Goal: Task Accomplishment & Management: Complete application form

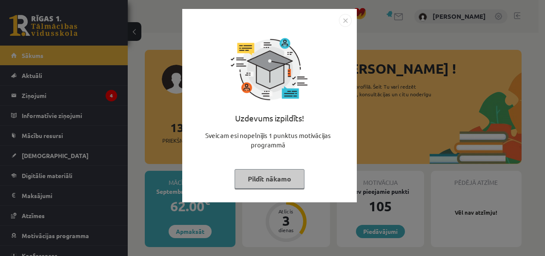
click at [268, 182] on button "Pildīt nākamo" at bounding box center [269, 179] width 70 height 20
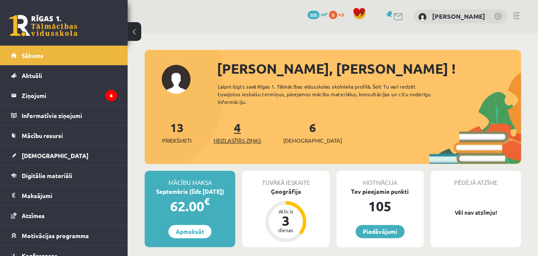
click at [247, 137] on span "Neizlasītās ziņas" at bounding box center [238, 140] width 48 height 9
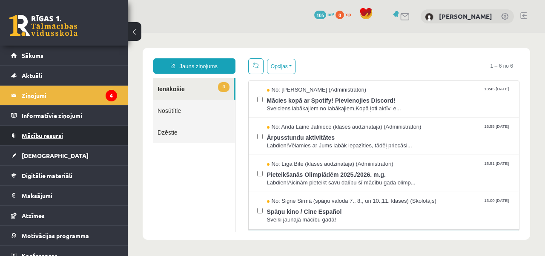
click at [54, 134] on span "Mācību resursi" at bounding box center [42, 135] width 41 height 8
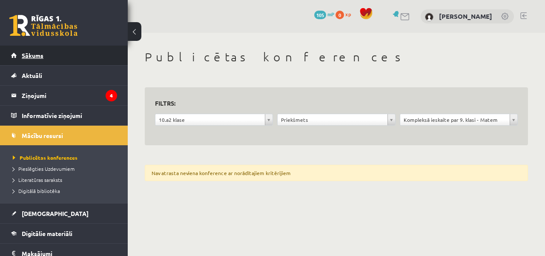
click at [52, 55] on link "Sākums" at bounding box center [64, 56] width 106 height 20
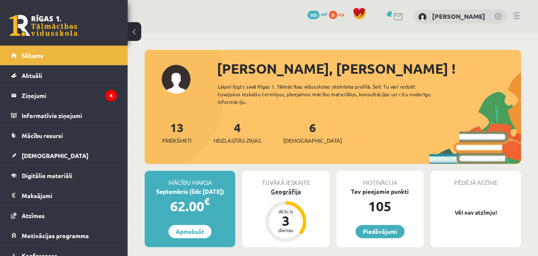
click at [294, 189] on div "Ģeogrāfija" at bounding box center [285, 191] width 87 height 9
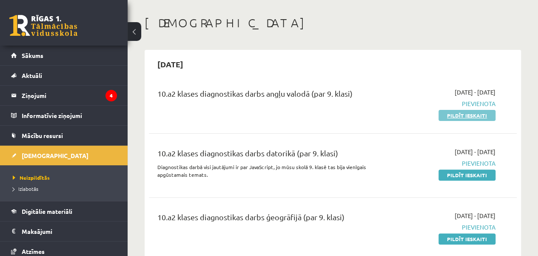
scroll to position [17, 0]
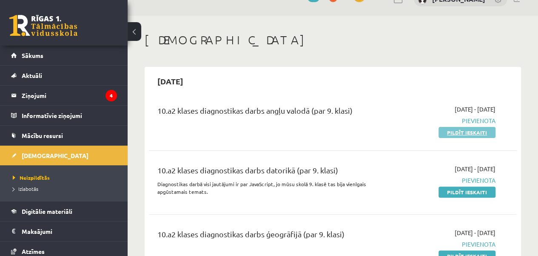
click at [464, 131] on link "Pildīt ieskaiti" at bounding box center [467, 132] width 57 height 11
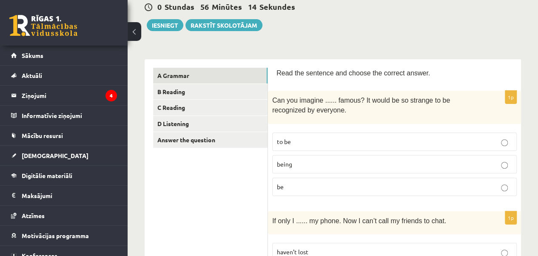
scroll to position [102, 0]
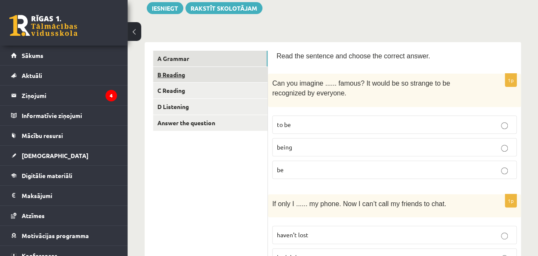
click at [245, 74] on link "B Reading" at bounding box center [210, 75] width 114 height 16
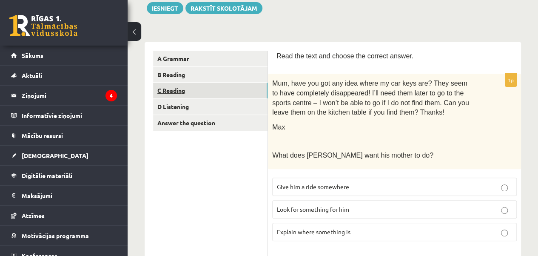
click at [239, 92] on link "C Reading" at bounding box center [210, 91] width 114 height 16
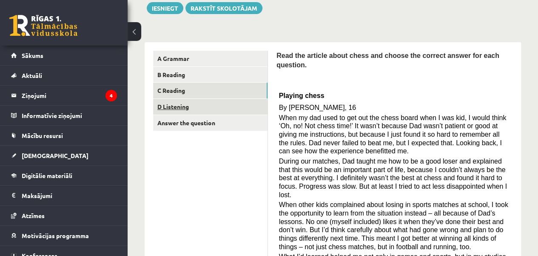
click at [237, 110] on link "D Listening" at bounding box center [210, 107] width 114 height 16
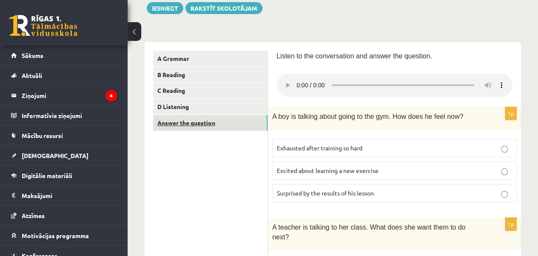
click at [236, 123] on link "Answer the question" at bounding box center [210, 123] width 114 height 16
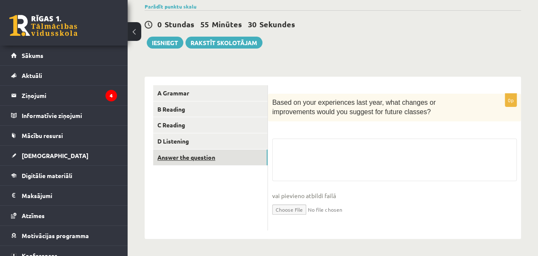
scroll to position [67, 0]
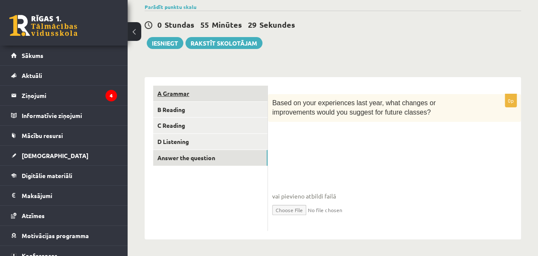
click at [213, 92] on link "A Grammar" at bounding box center [210, 94] width 114 height 16
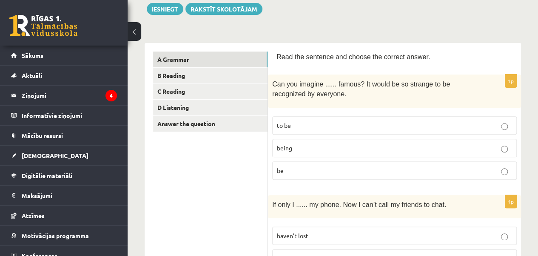
scroll to position [118, 0]
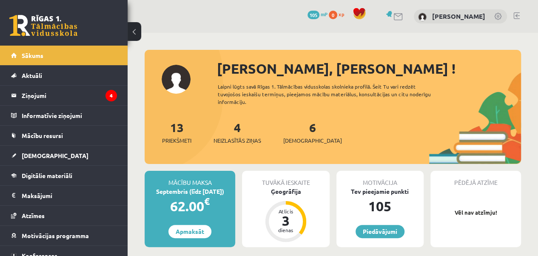
click at [306, 134] on div "6 Ieskaites" at bounding box center [312, 131] width 59 height 26
click at [302, 143] on span "[DEMOGRAPHIC_DATA]" at bounding box center [312, 140] width 59 height 9
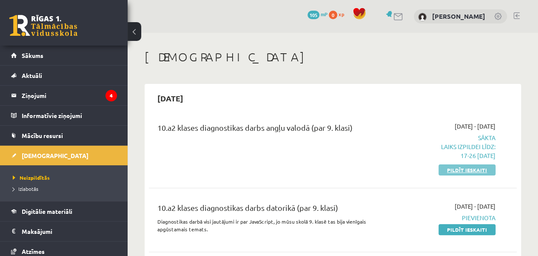
click at [466, 168] on link "Pildīt ieskaiti" at bounding box center [467, 169] width 57 height 11
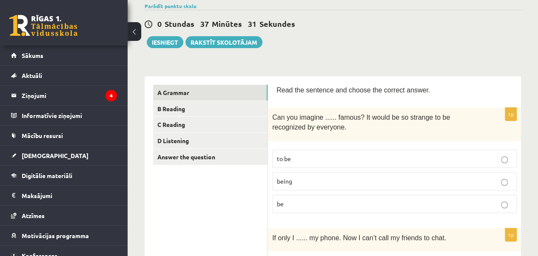
scroll to position [85, 0]
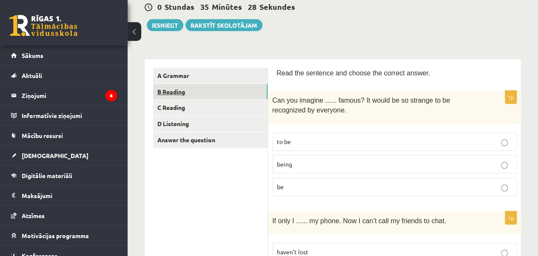
click at [205, 94] on link "B Reading" at bounding box center [210, 92] width 114 height 16
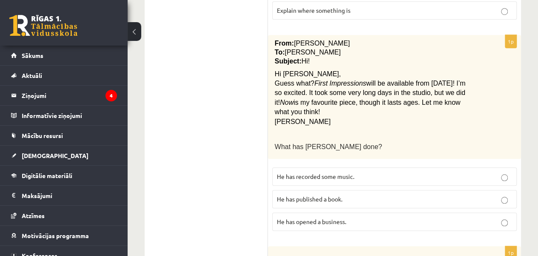
scroll to position [340, 0]
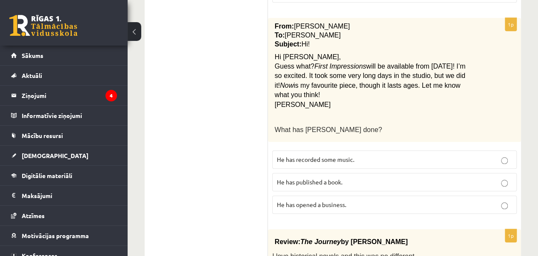
click at [505, 150] on label "He has recorded some music." at bounding box center [394, 159] width 245 height 18
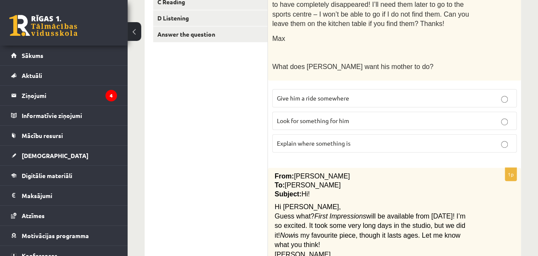
scroll to position [198, 0]
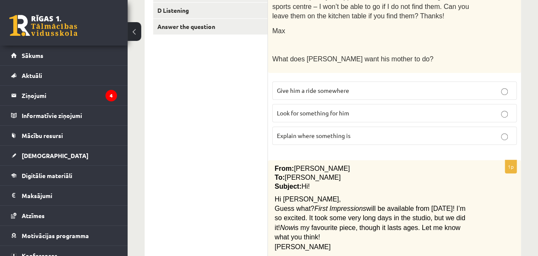
click at [510, 115] on p "Look for something for him" at bounding box center [394, 112] width 235 height 9
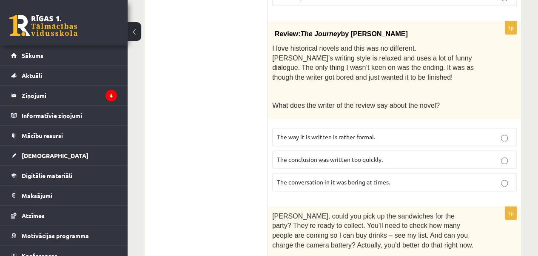
scroll to position [549, 0]
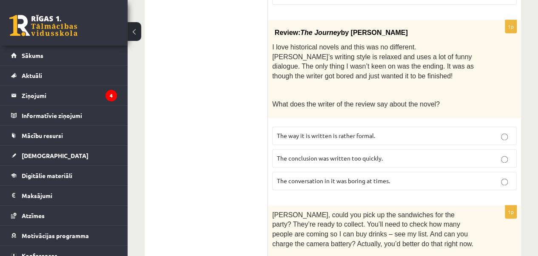
click at [506, 154] on p "The conclusion was written too quickly." at bounding box center [394, 158] width 235 height 9
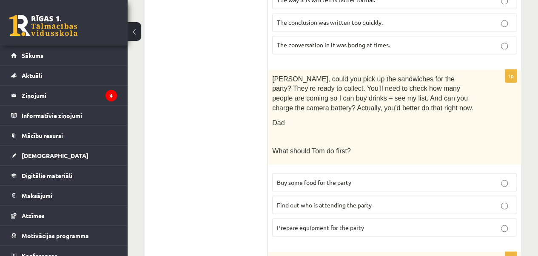
scroll to position [0, 0]
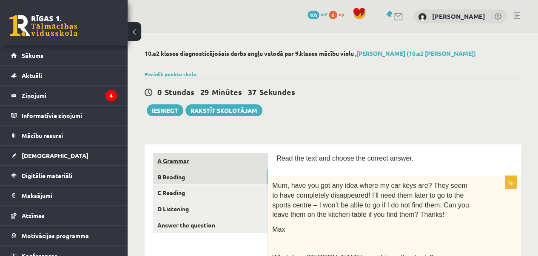
click at [217, 164] on link "A Grammar" at bounding box center [210, 161] width 114 height 16
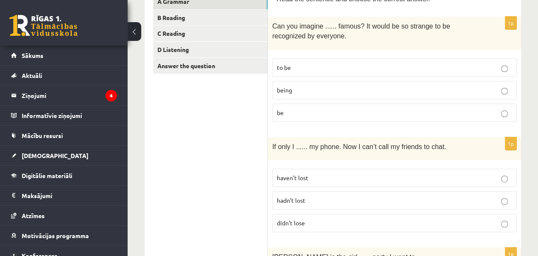
scroll to position [151, 0]
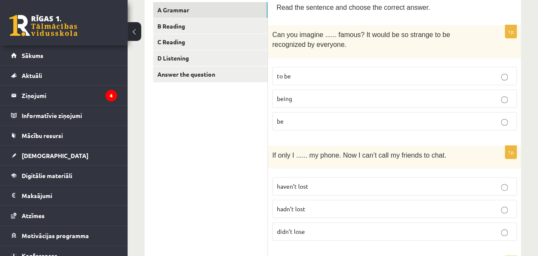
click at [500, 206] on p "hadn’t lost" at bounding box center [394, 208] width 235 height 9
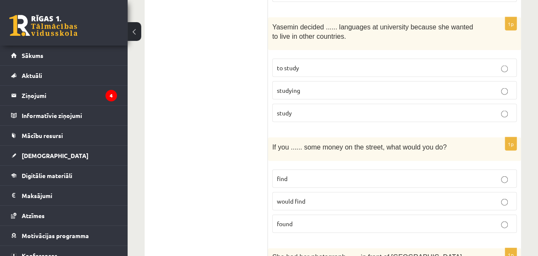
scroll to position [856, 0]
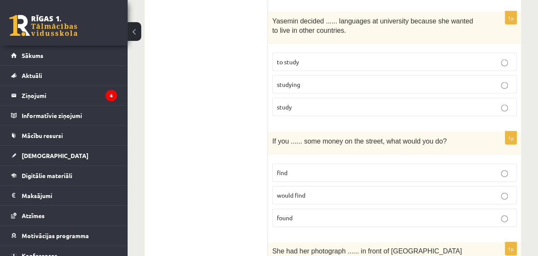
click at [502, 57] on p "to study" at bounding box center [394, 61] width 235 height 9
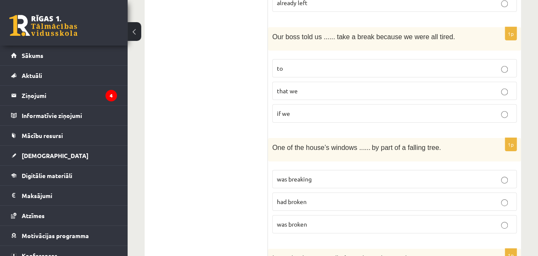
scroll to position [1309, 0]
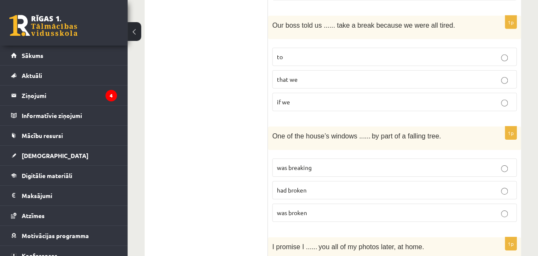
click at [497, 52] on p "to" at bounding box center [394, 56] width 235 height 9
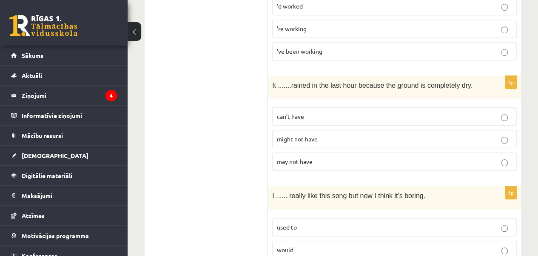
scroll to position [2180, 0]
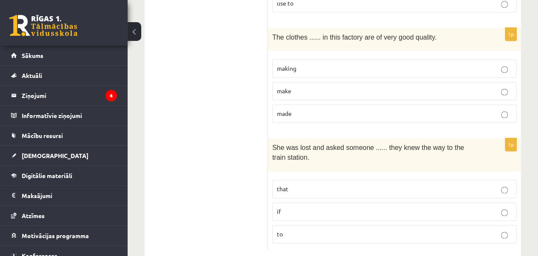
click at [504, 207] on p "if" at bounding box center [394, 211] width 235 height 9
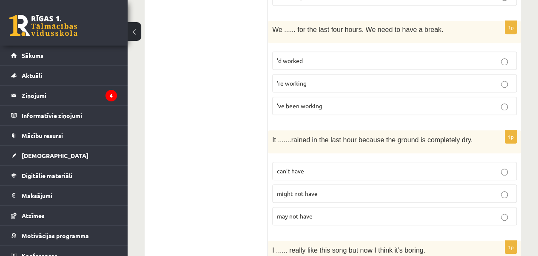
scroll to position [1851, 0]
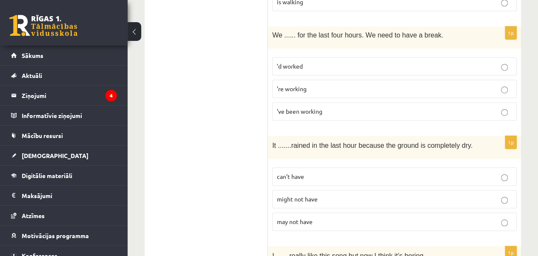
click at [503, 167] on label "can’t have" at bounding box center [394, 176] width 245 height 18
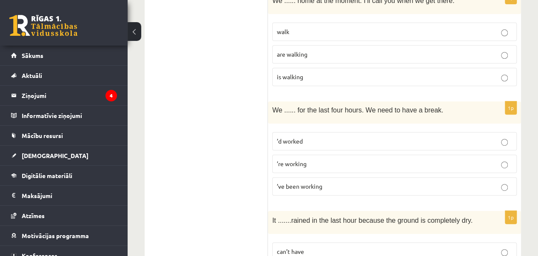
scroll to position [1782, 0]
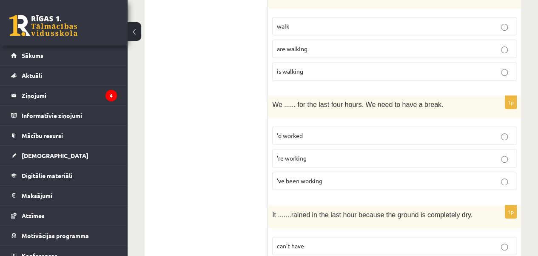
click at [499, 154] on p "’re working" at bounding box center [394, 158] width 235 height 9
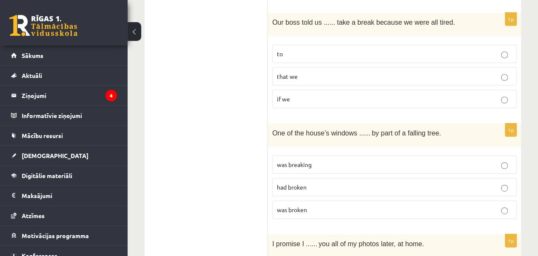
scroll to position [0, 0]
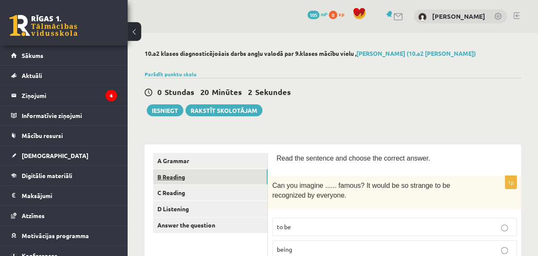
click at [190, 171] on link "B Reading" at bounding box center [210, 177] width 114 height 16
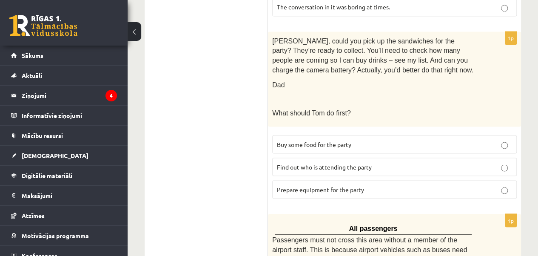
scroll to position [720, 0]
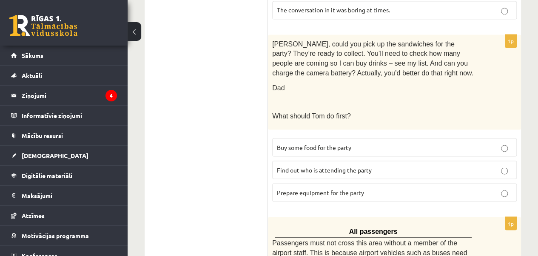
click at [500, 143] on p "Buy some food for the party" at bounding box center [394, 147] width 235 height 9
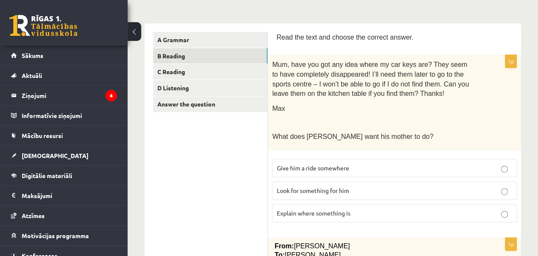
scroll to position [113, 0]
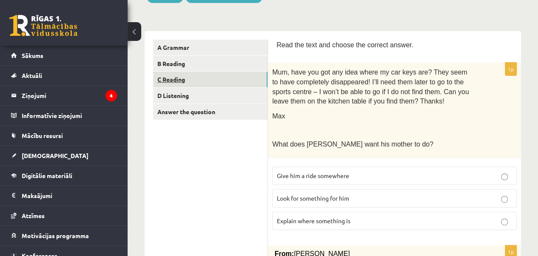
click at [243, 75] on link "C Reading" at bounding box center [210, 79] width 114 height 16
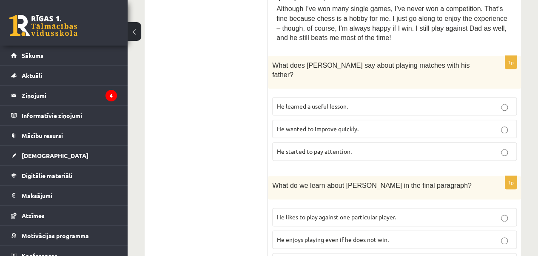
scroll to position [459, 0]
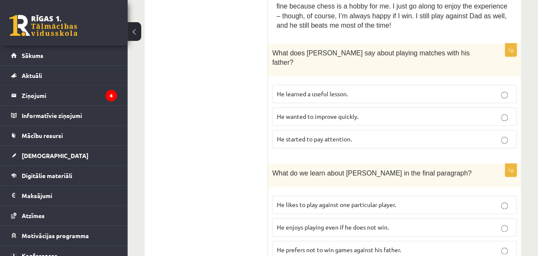
click at [504, 112] on p "He wanted to improve quickly." at bounding box center [394, 116] width 235 height 9
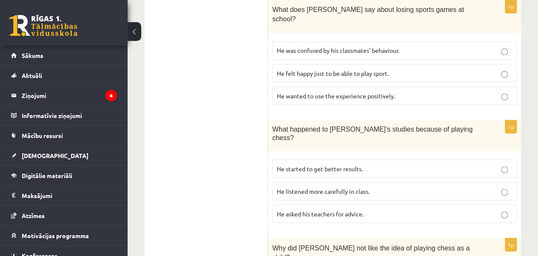
scroll to position [738, 0]
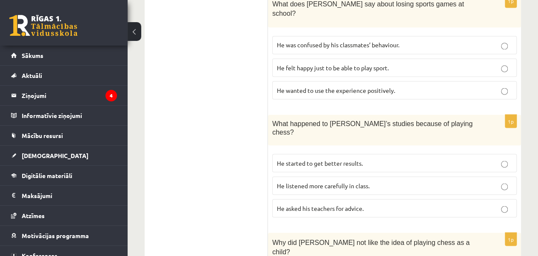
click at [505, 149] on fieldset "He started to get better results. He listened more carefully in class. He asked…" at bounding box center [394, 184] width 245 height 70
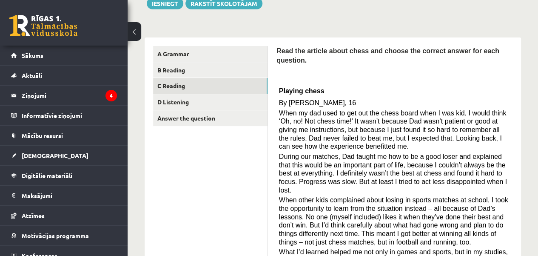
scroll to position [104, 0]
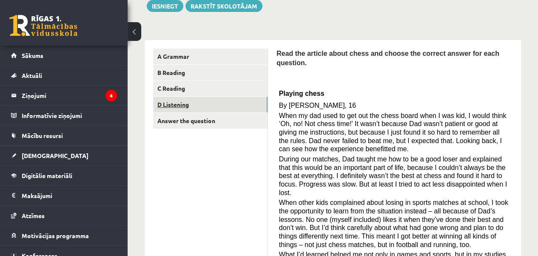
click at [233, 105] on link "D Listening" at bounding box center [210, 105] width 114 height 16
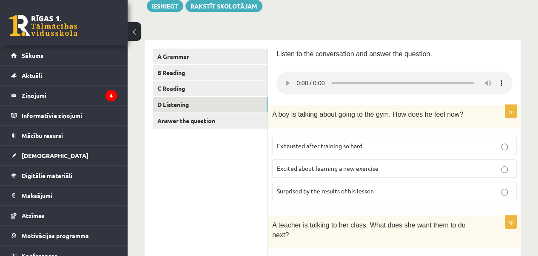
click at [504, 143] on p "Exhausted after training so hard" at bounding box center [394, 145] width 235 height 9
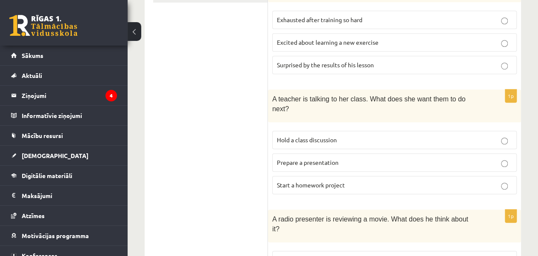
scroll to position [235, 0]
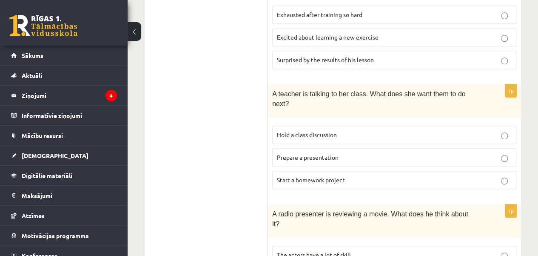
click at [498, 130] on p "Hold a class discussion" at bounding box center [394, 134] width 235 height 9
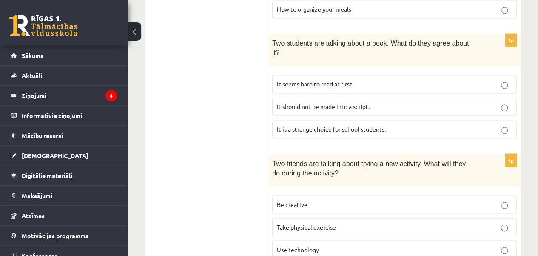
scroll to position [0, 0]
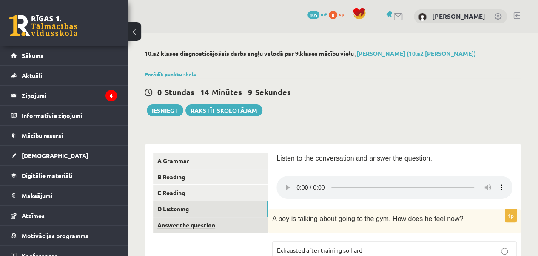
click at [197, 228] on link "Answer the question" at bounding box center [210, 225] width 114 height 16
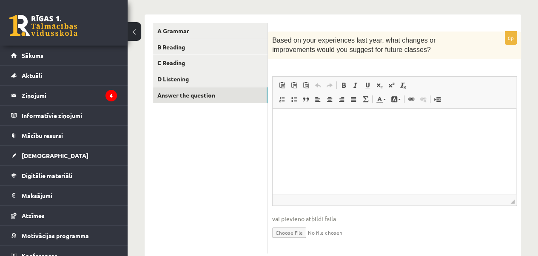
scroll to position [135, 0]
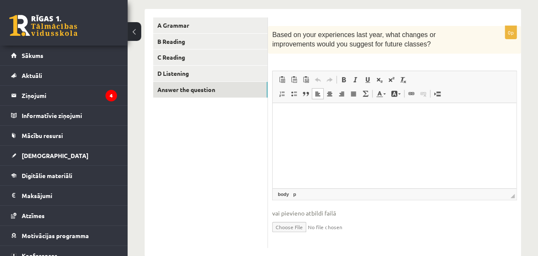
click at [329, 122] on html at bounding box center [395, 116] width 244 height 26
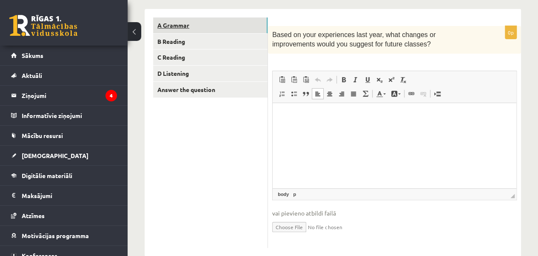
click at [182, 20] on link "A Grammar" at bounding box center [210, 25] width 114 height 16
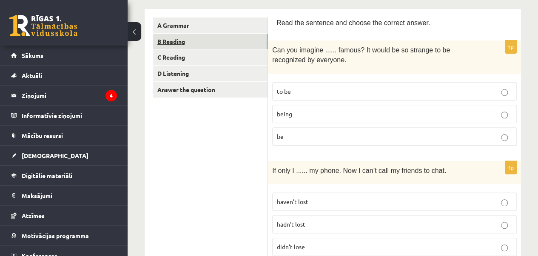
click at [188, 34] on link "B Reading" at bounding box center [210, 42] width 114 height 16
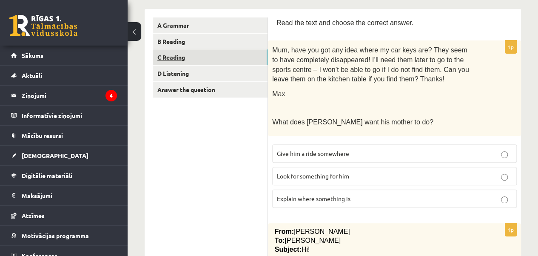
click at [195, 54] on link "C Reading" at bounding box center [210, 57] width 114 height 16
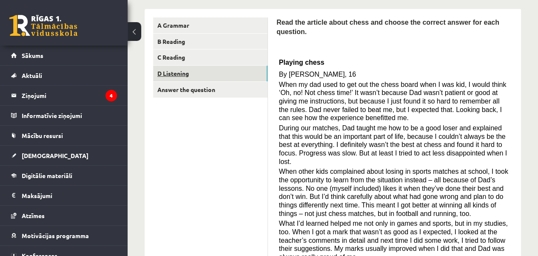
click at [203, 68] on link "D Listening" at bounding box center [210, 74] width 114 height 16
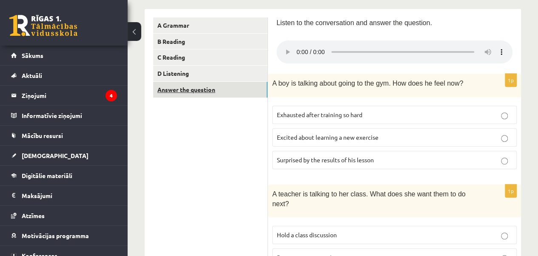
click at [207, 84] on link "Answer the question" at bounding box center [210, 90] width 114 height 16
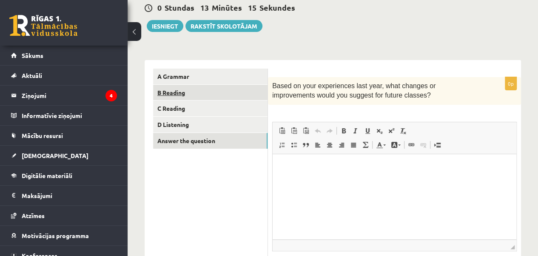
scroll to position [67, 0]
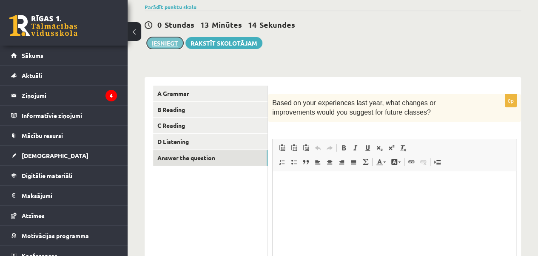
click at [174, 43] on button "Iesniegt" at bounding box center [165, 43] width 37 height 12
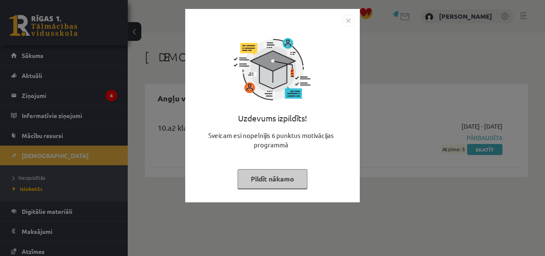
click at [290, 180] on button "Pildīt nākamo" at bounding box center [272, 179] width 70 height 20
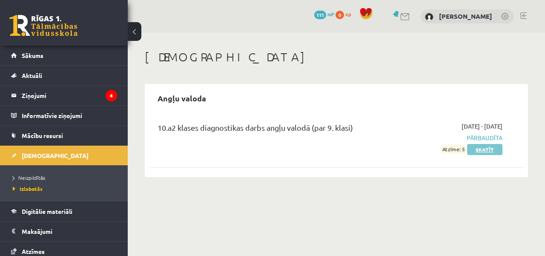
click at [494, 151] on link "Skatīt" at bounding box center [484, 149] width 35 height 11
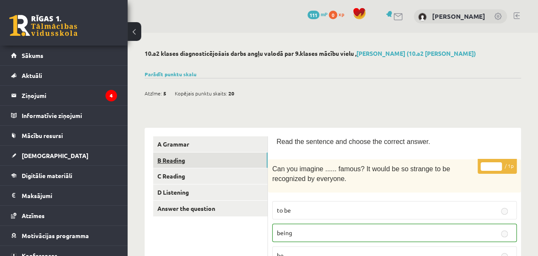
click at [237, 152] on link "B Reading" at bounding box center [210, 160] width 114 height 16
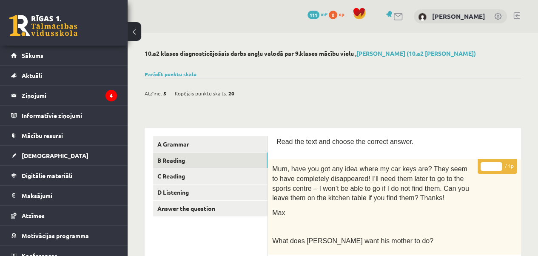
scroll to position [21, 0]
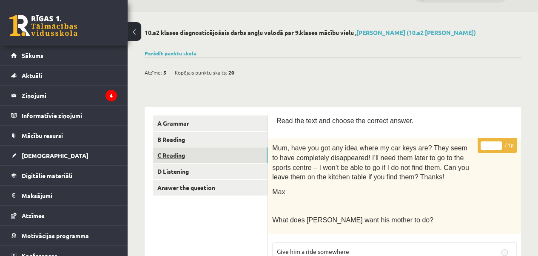
click at [237, 156] on link "C Reading" at bounding box center [210, 155] width 114 height 16
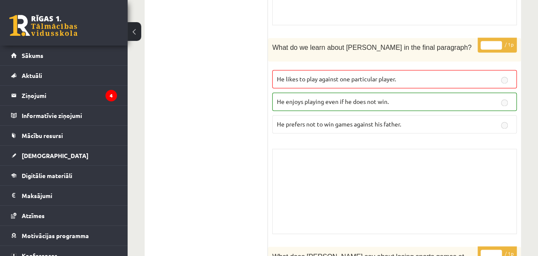
scroll to position [95, 0]
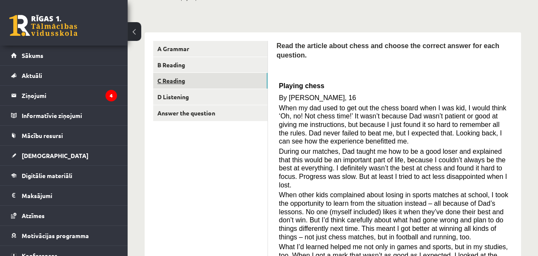
click at [251, 88] on link "C Reading" at bounding box center [210, 81] width 114 height 16
click at [245, 95] on link "D Listening" at bounding box center [210, 97] width 114 height 16
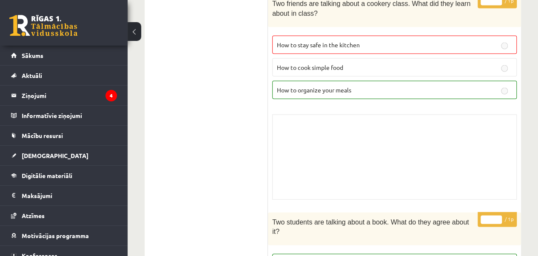
scroll to position [841, 0]
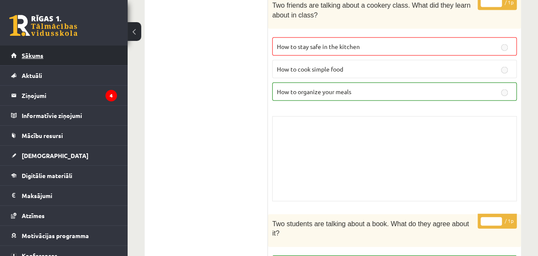
click at [98, 58] on link "Sākums" at bounding box center [64, 56] width 106 height 20
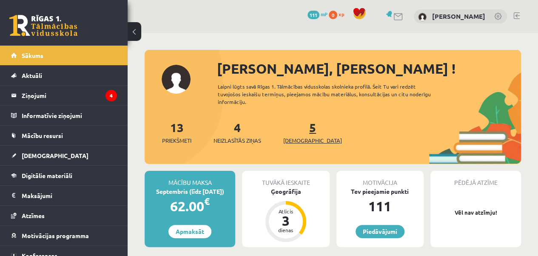
click at [299, 136] on span "[DEMOGRAPHIC_DATA]" at bounding box center [312, 140] width 59 height 9
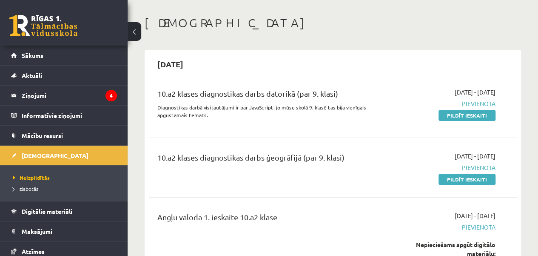
scroll to position [17, 0]
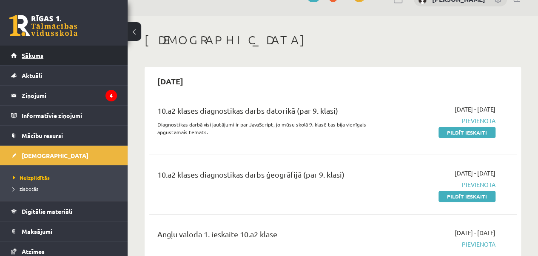
click at [90, 54] on link "Sākums" at bounding box center [64, 56] width 106 height 20
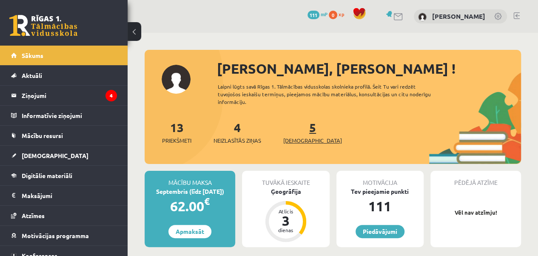
click at [303, 143] on span "[DEMOGRAPHIC_DATA]" at bounding box center [312, 140] width 59 height 9
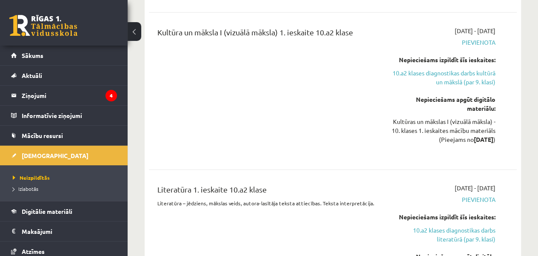
scroll to position [1106, 0]
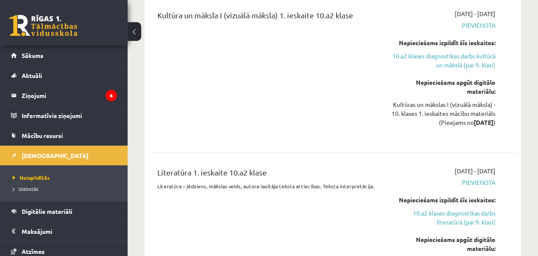
click at [356, 108] on div "Kultūra un māksla I (vizuālā māksla) 1. ieskaite 10.a2 klase" at bounding box center [268, 73] width 234 height 129
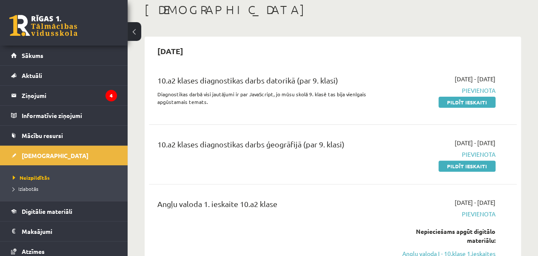
scroll to position [30, 0]
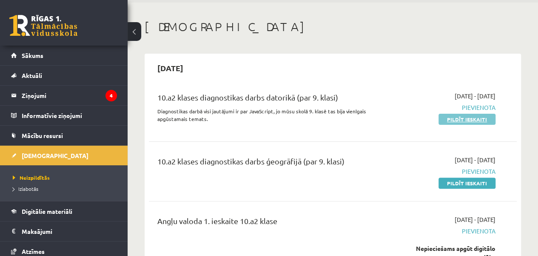
click at [473, 121] on link "Pildīt ieskaiti" at bounding box center [467, 119] width 57 height 11
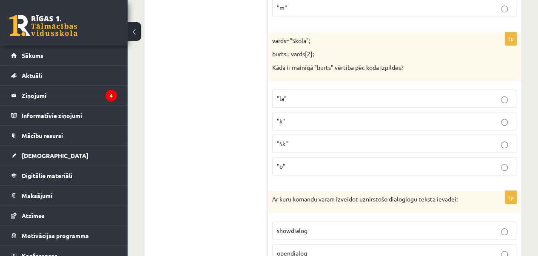
scroll to position [289, 0]
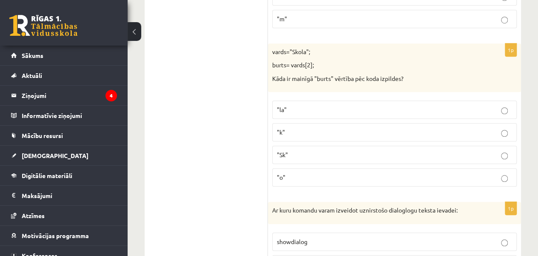
click at [502, 150] on p ""Sk"" at bounding box center [394, 154] width 235 height 9
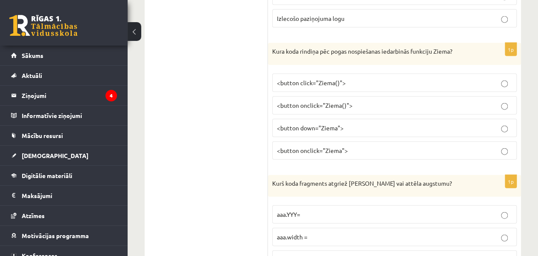
scroll to position [4160, 0]
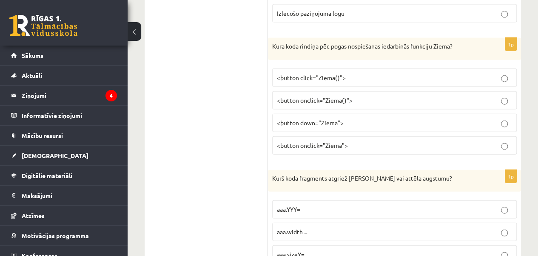
click at [505, 96] on p "<button onclick="Ziema()">" at bounding box center [394, 100] width 235 height 9
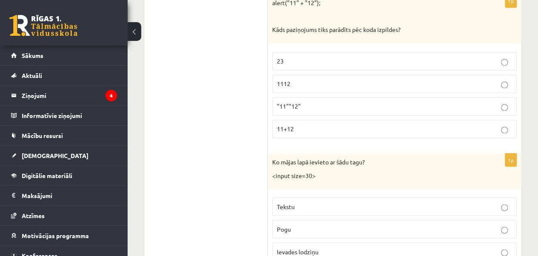
scroll to position [3895, 0]
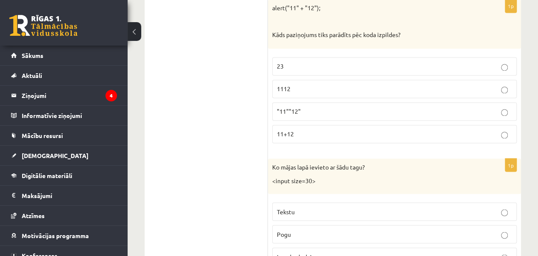
click at [510, 252] on p "Ievades lodziņu" at bounding box center [394, 256] width 235 height 9
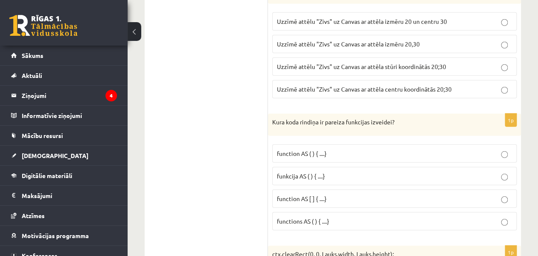
scroll to position [2735, 0]
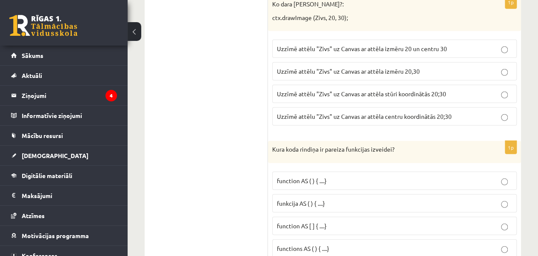
click at [504, 194] on label "funkcija AS ( ) { ....}" at bounding box center [394, 203] width 245 height 18
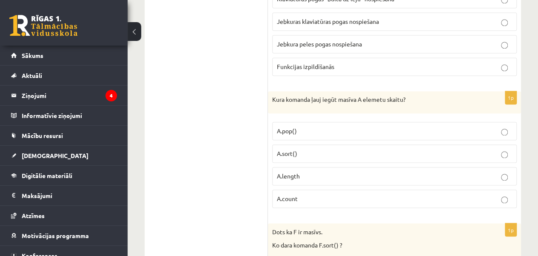
scroll to position [2212, 0]
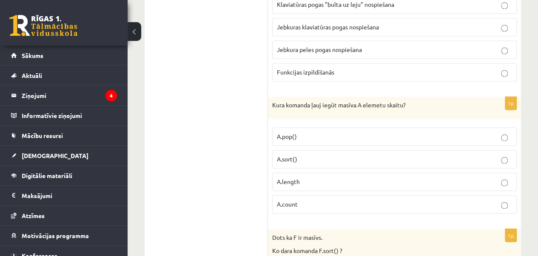
click at [510, 200] on p "A.count" at bounding box center [394, 204] width 235 height 9
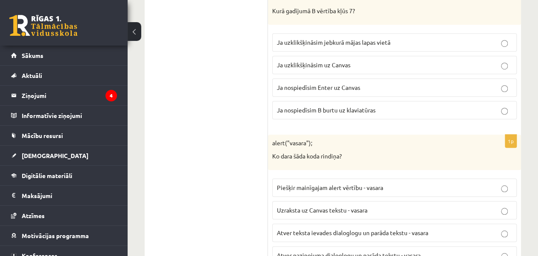
scroll to position [1878, 0]
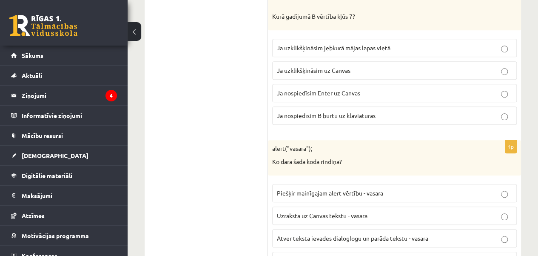
click at [506, 106] on label "Ja nospiedīsim B burtu uz klaviatūras" at bounding box center [394, 115] width 245 height 18
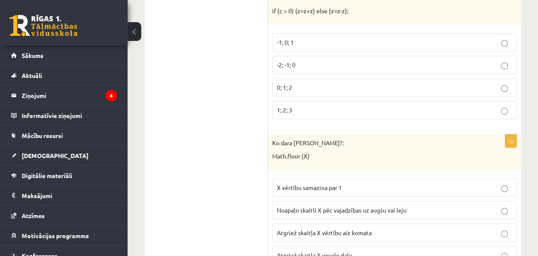
scroll to position [1575, 0]
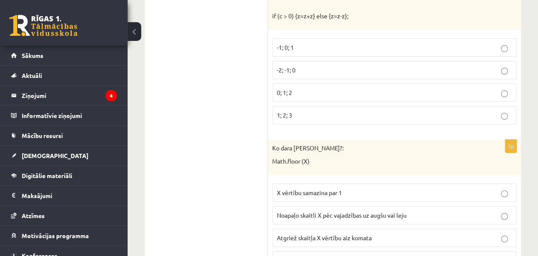
click at [500, 255] on p "Atgriež skaitļa X veselo daļu" at bounding box center [394, 260] width 235 height 9
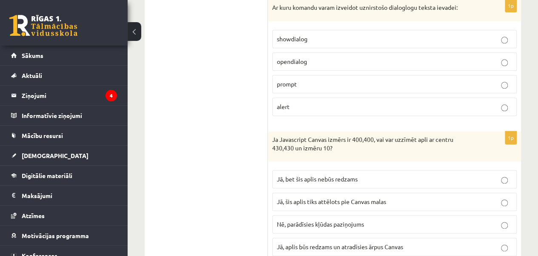
scroll to position [487, 0]
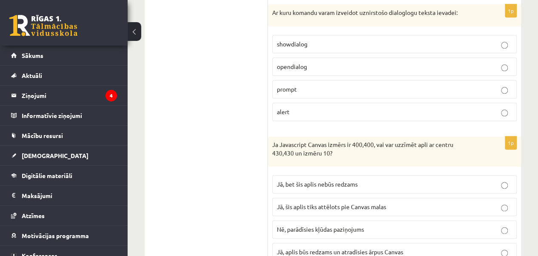
click at [502, 85] on p "prompt" at bounding box center [394, 89] width 235 height 9
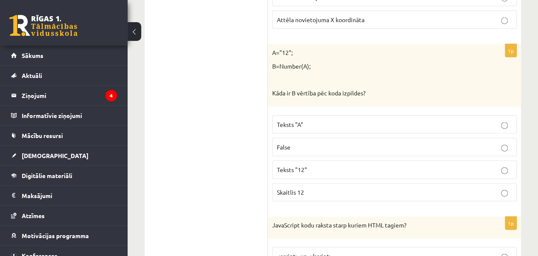
scroll to position [869, 0]
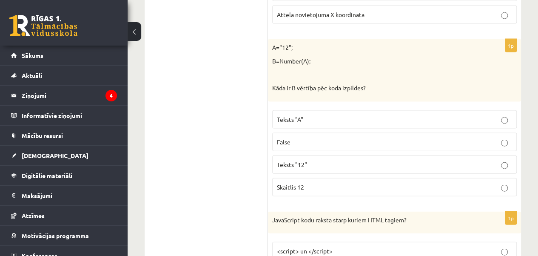
click at [504, 185] on label "Skaitlis 12" at bounding box center [394, 187] width 245 height 18
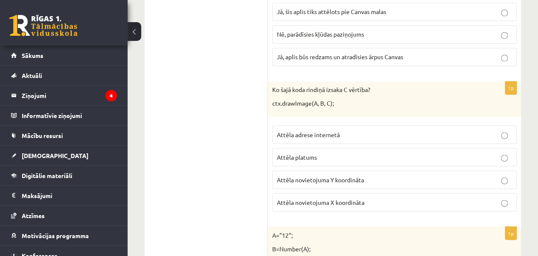
scroll to position [671, 0]
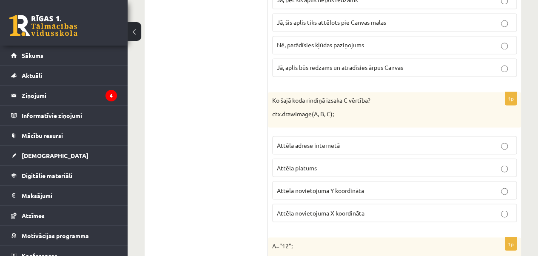
click at [506, 190] on label "Attēla novietojuma Y koordināta" at bounding box center [394, 190] width 245 height 18
click at [488, 164] on p "Attēla platums" at bounding box center [394, 167] width 235 height 9
click at [497, 185] on p "Attēla novietojuma Y koordināta" at bounding box center [394, 189] width 235 height 9
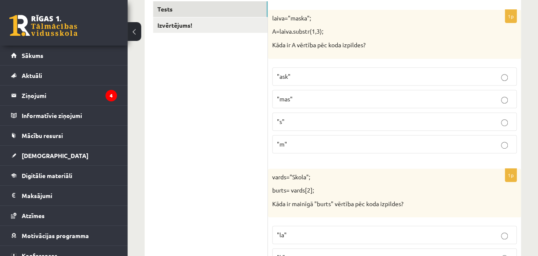
scroll to position [131, 0]
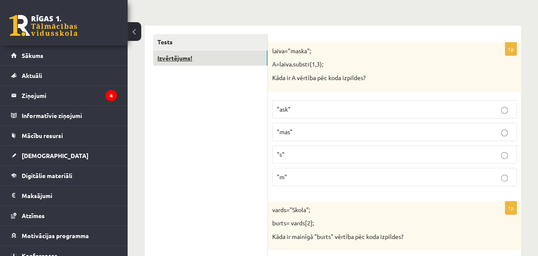
click at [238, 58] on link "Izvērtējums!" at bounding box center [210, 58] width 114 height 16
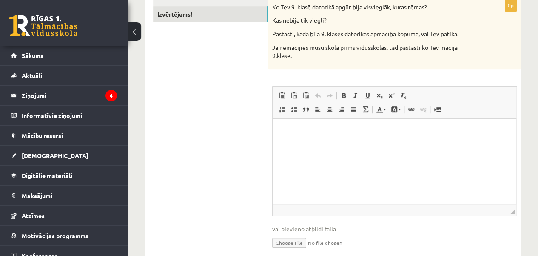
scroll to position [178, 0]
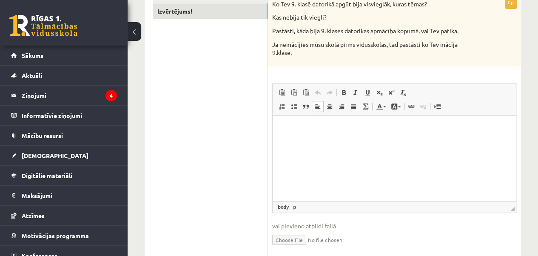
click at [384, 141] on html at bounding box center [395, 128] width 244 height 26
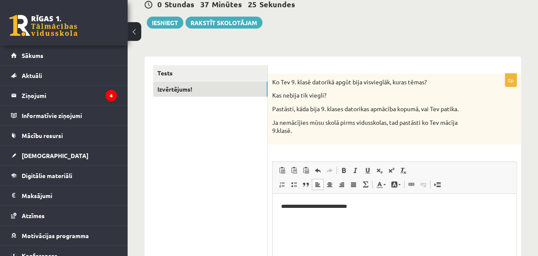
scroll to position [99, 0]
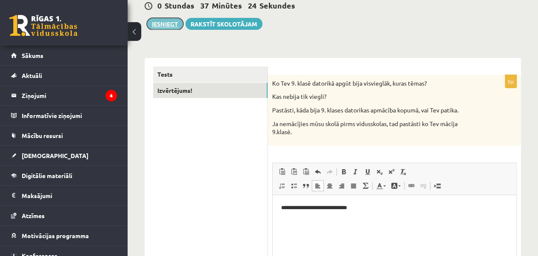
click at [169, 28] on button "Iesniegt" at bounding box center [165, 24] width 37 height 12
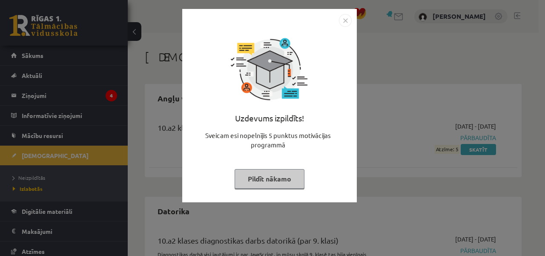
click at [272, 181] on button "Pildīt nākamo" at bounding box center [269, 179] width 70 height 20
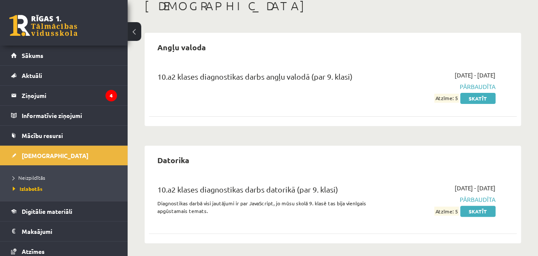
scroll to position [54, 0]
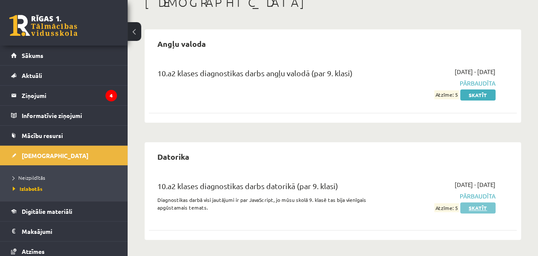
click at [473, 207] on link "Skatīt" at bounding box center [477, 207] width 35 height 11
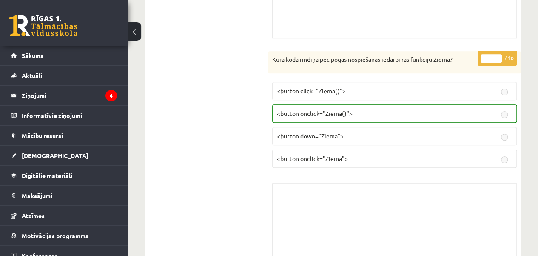
scroll to position [6789, 0]
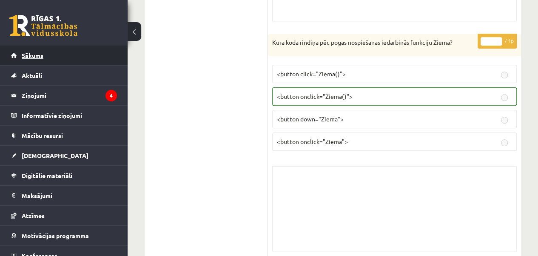
click at [40, 63] on link "Sākums" at bounding box center [64, 56] width 106 height 20
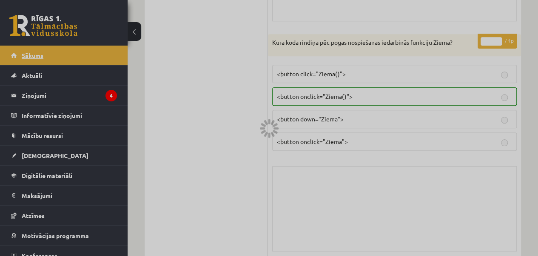
click at [40, 63] on div at bounding box center [269, 128] width 538 height 256
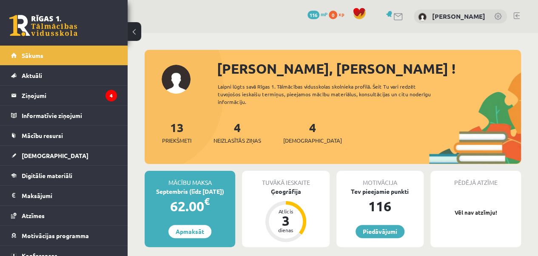
click at [305, 131] on div "4 Ieskaites" at bounding box center [312, 131] width 59 height 26
click at [302, 135] on div "4 Ieskaites" at bounding box center [312, 131] width 59 height 26
click at [297, 135] on div "4 Ieskaites" at bounding box center [312, 131] width 59 height 26
click at [297, 137] on span "[DEMOGRAPHIC_DATA]" at bounding box center [312, 140] width 59 height 9
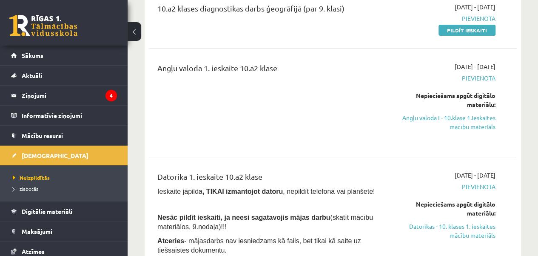
scroll to position [136, 0]
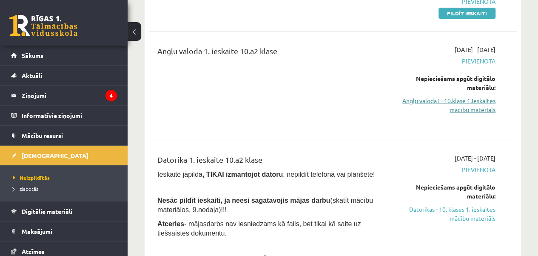
click at [473, 109] on link "Angļu valoda I - 10.klase 1.ieskaites mācību materiāls" at bounding box center [443, 105] width 104 height 18
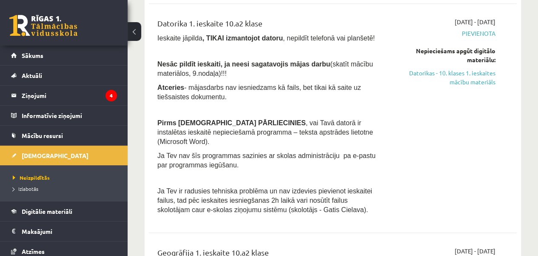
scroll to position [289, 0]
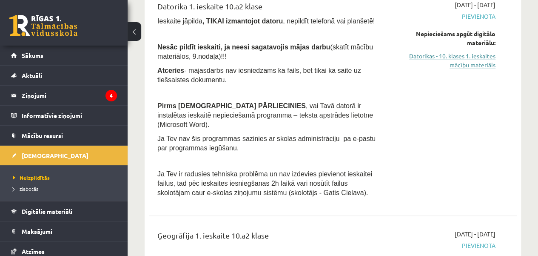
click at [447, 57] on link "Datorikas - 10. klases 1. ieskaites mācību materiāls" at bounding box center [443, 60] width 104 height 18
drag, startPoint x: 268, startPoint y: 116, endPoint x: 311, endPoint y: 116, distance: 43.0
click at [311, 116] on span ", vai Tavā datorā ir instalētas ieskaitē nepieciešamā programma – teksta apstrā…" at bounding box center [265, 115] width 216 height 26
copy span "Microsoft Word"
click at [306, 135] on span "Ja Tev nav šīs programmas sazinies ar skolas administrāciju pa e-pastu par prog…" at bounding box center [266, 143] width 218 height 17
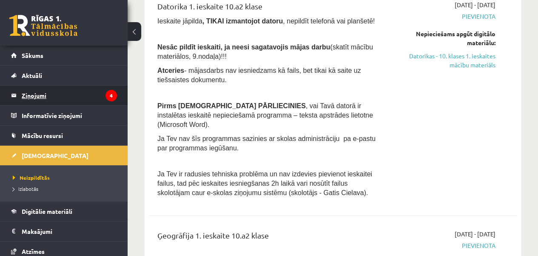
click at [76, 103] on legend "Ziņojumi 4" at bounding box center [69, 96] width 95 height 20
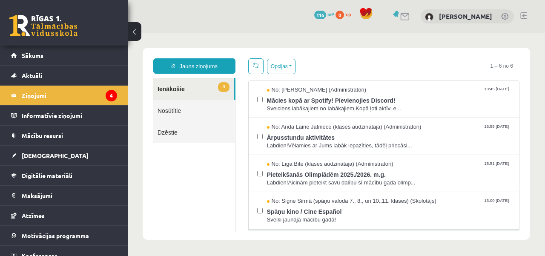
click at [174, 115] on link "Nosūtītie" at bounding box center [194, 111] width 82 height 22
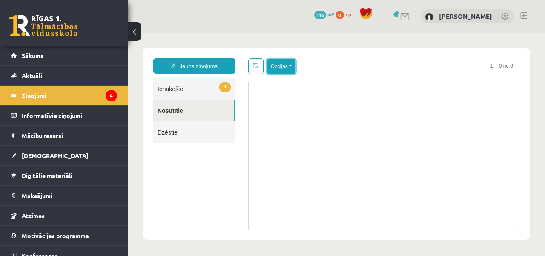
click at [289, 68] on button "Opcijas" at bounding box center [281, 66] width 29 height 15
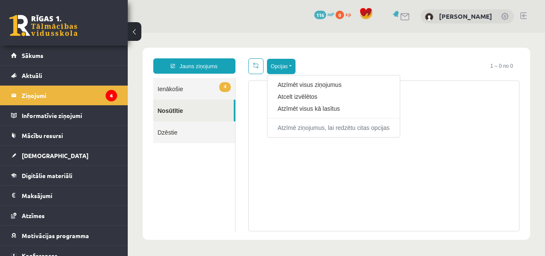
click at [299, 141] on div at bounding box center [383, 155] width 271 height 151
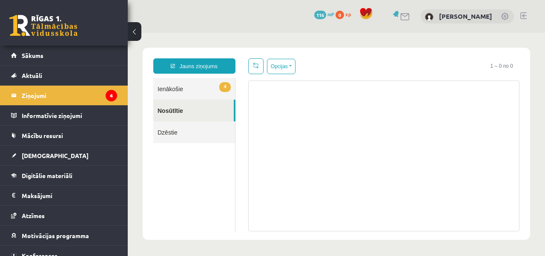
click at [183, 88] on link "4 Ienākošie" at bounding box center [194, 89] width 82 height 22
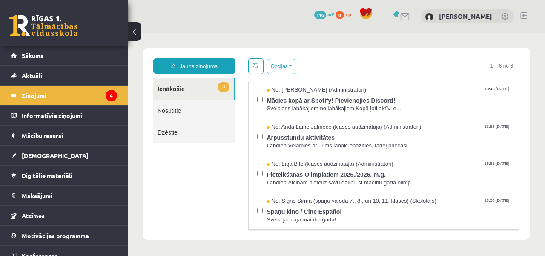
click at [171, 91] on link "4 Ienākošie" at bounding box center [193, 89] width 80 height 22
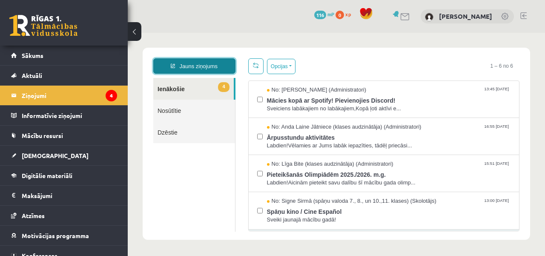
click at [188, 65] on link "Jauns ziņojums" at bounding box center [194, 65] width 82 height 15
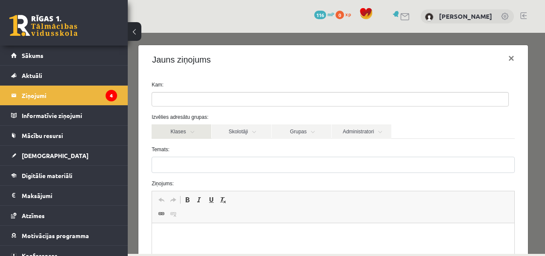
click at [198, 128] on link "Klases" at bounding box center [181, 131] width 60 height 14
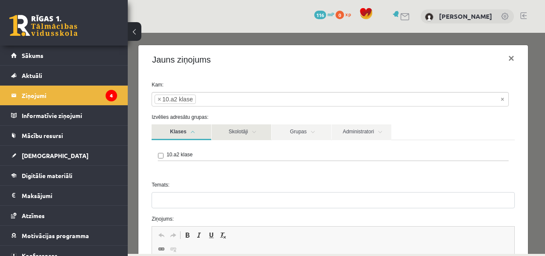
click at [257, 133] on link "Skolotāji" at bounding box center [241, 132] width 60 height 16
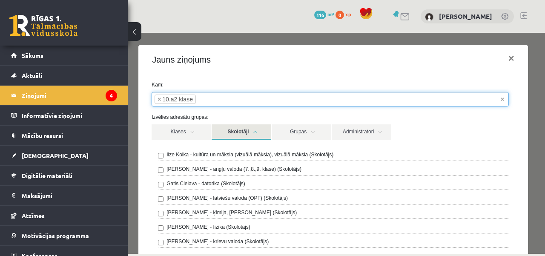
click at [505, 100] on ul "× × 10.a2 klase" at bounding box center [330, 99] width 356 height 14
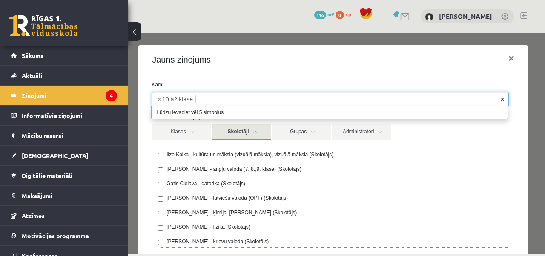
click at [500, 95] on span "×" at bounding box center [501, 99] width 3 height 9
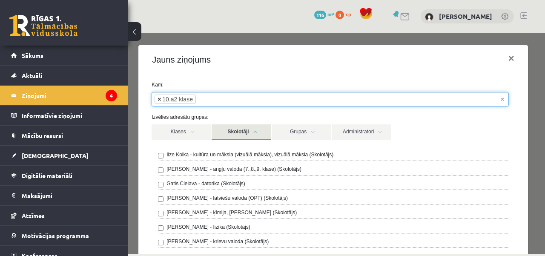
click at [158, 99] on span "×" at bounding box center [158, 99] width 3 height 9
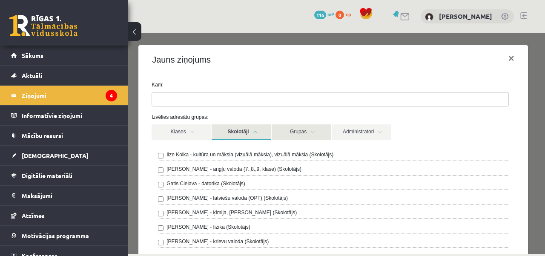
click at [317, 126] on link "Grupas" at bounding box center [301, 132] width 60 height 16
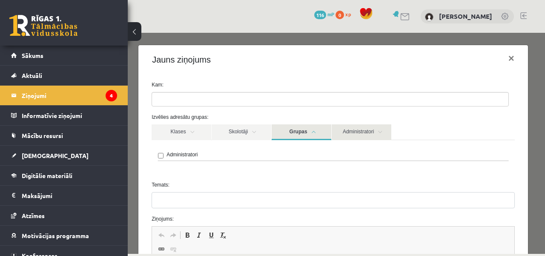
click at [370, 133] on link "Administratori" at bounding box center [361, 132] width 60 height 16
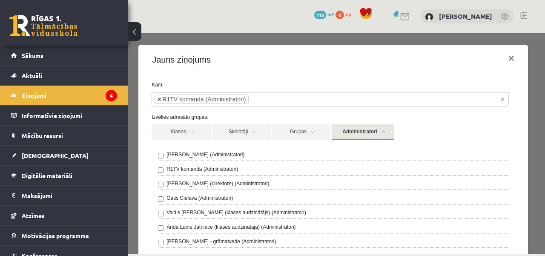
click at [159, 100] on span "×" at bounding box center [158, 99] width 3 height 9
click at [501, 65] on button "×" at bounding box center [511, 58] width 20 height 24
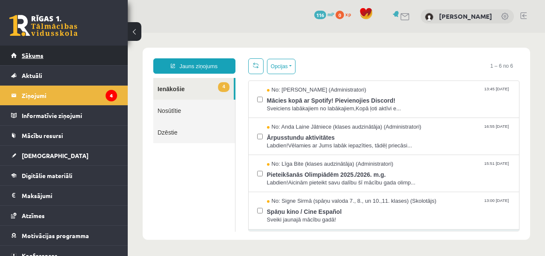
click at [55, 57] on link "Sākums" at bounding box center [64, 56] width 106 height 20
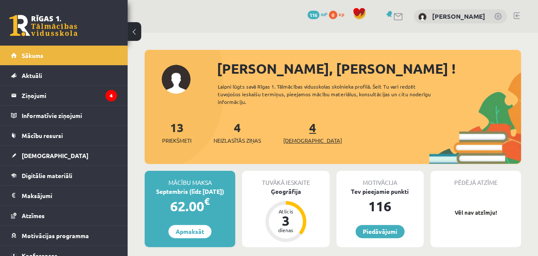
click at [296, 136] on span "[DEMOGRAPHIC_DATA]" at bounding box center [312, 140] width 59 height 9
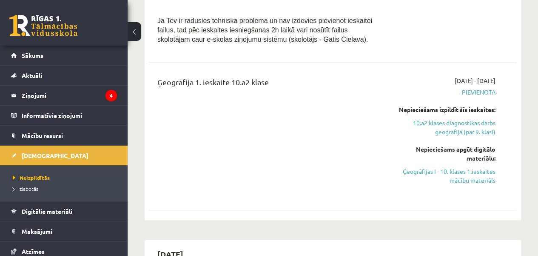
scroll to position [425, 0]
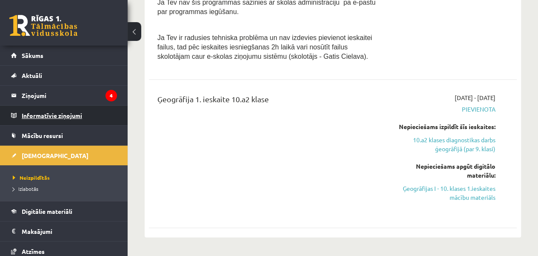
click at [60, 114] on legend "Informatīvie ziņojumi 0" at bounding box center [69, 116] width 95 height 20
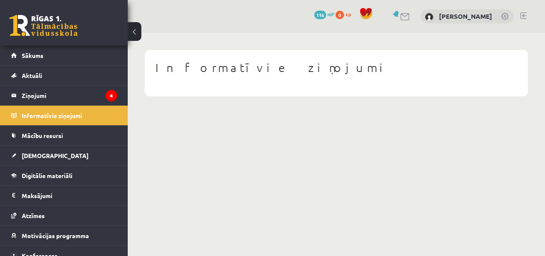
click at [259, 83] on div "Informatīvie ziņojumi" at bounding box center [336, 73] width 383 height 46
click at [61, 138] on span "Mācību resursi" at bounding box center [42, 135] width 41 height 8
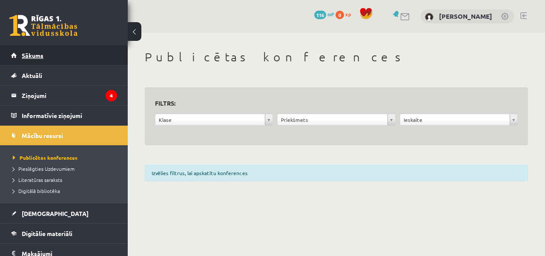
click at [76, 56] on link "Sākums" at bounding box center [64, 56] width 106 height 20
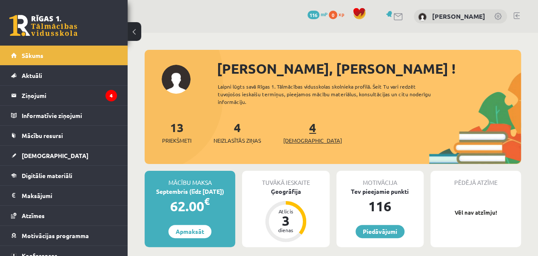
click at [299, 125] on link "4 Ieskaites" at bounding box center [312, 132] width 59 height 25
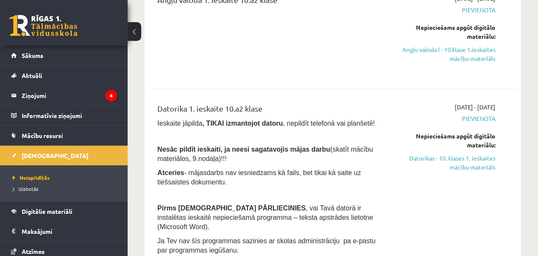
scroll to position [255, 0]
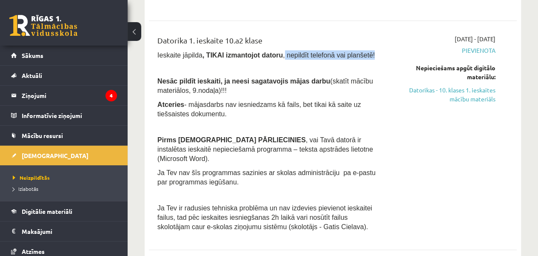
drag, startPoint x: 271, startPoint y: 54, endPoint x: 356, endPoint y: 52, distance: 84.2
click at [356, 52] on p "Ieskaite jāpilda , TIKAI izmantojot datoru , nepildīt telefonā vai planšetē!" at bounding box center [267, 54] width 221 height 9
copy span "nepildīt telefonā vai planšetē!"
click at [389, 103] on div "2025-09-01 - 2025-09-15 Pievienota Nepieciešams apgūt digitālo materiālu: Dator…" at bounding box center [443, 134] width 117 height 201
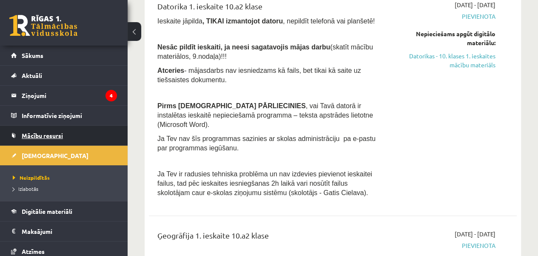
scroll to position [306, 0]
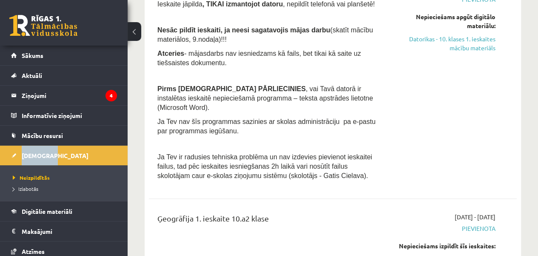
drag, startPoint x: 121, startPoint y: 143, endPoint x: 121, endPoint y: 153, distance: 9.8
click at [121, 153] on div "Adrians Minovs Sākums Aktuāli Kā mācīties eSKOLĀ Kontakti Normatīvie akti Onlin…" at bounding box center [64, 151] width 128 height 210
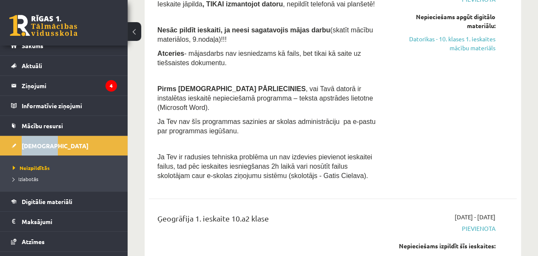
scroll to position [7, 0]
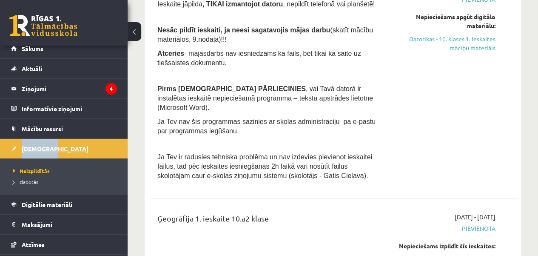
click at [78, 144] on link "[DEMOGRAPHIC_DATA]" at bounding box center [64, 149] width 106 height 20
click at [45, 176] on li "Izlabotās" at bounding box center [66, 181] width 106 height 11
click at [46, 167] on link "Neizpildītās" at bounding box center [66, 171] width 106 height 8
click at [32, 180] on span "Izlabotās" at bounding box center [26, 181] width 26 height 7
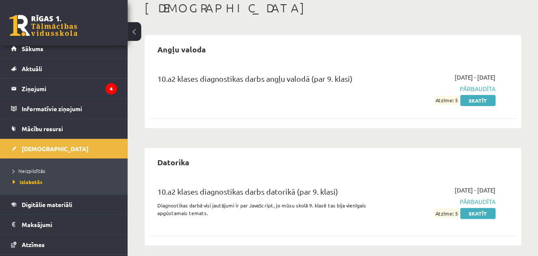
scroll to position [54, 0]
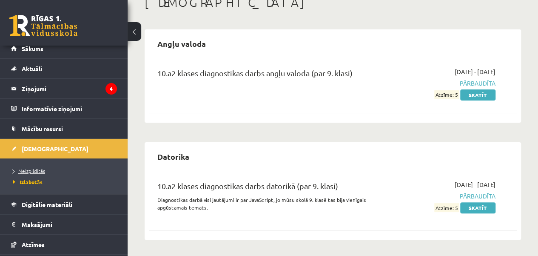
click at [37, 170] on span "Neizpildītās" at bounding box center [29, 170] width 32 height 7
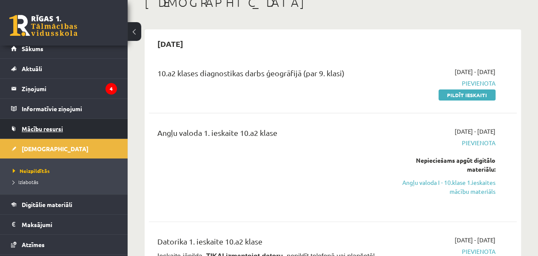
click at [49, 123] on link "Mācību resursi" at bounding box center [64, 129] width 106 height 20
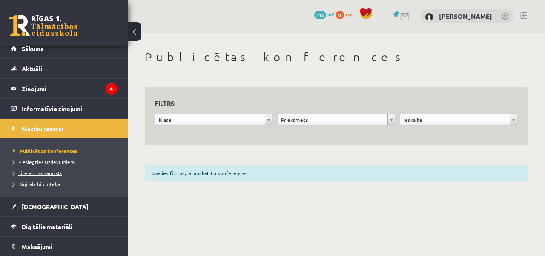
click at [48, 170] on span "Literatūras saraksts" at bounding box center [37, 172] width 49 height 7
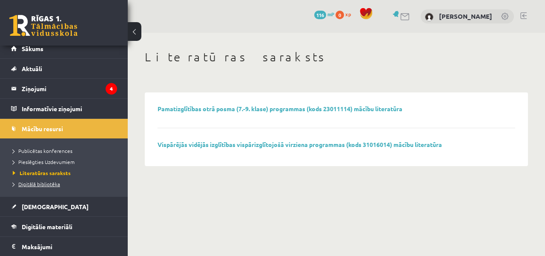
click at [46, 183] on span "Digitālā bibliotēka" at bounding box center [36, 183] width 47 height 7
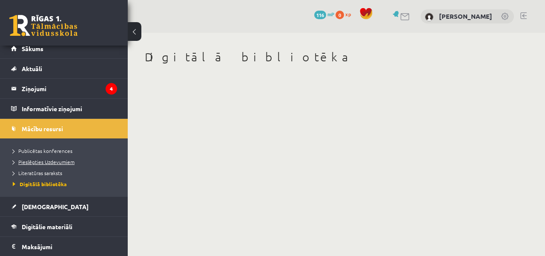
click at [42, 159] on span "Pieslēgties Uzdevumiem" at bounding box center [44, 161] width 62 height 7
click at [76, 51] on link "Sākums" at bounding box center [64, 49] width 106 height 20
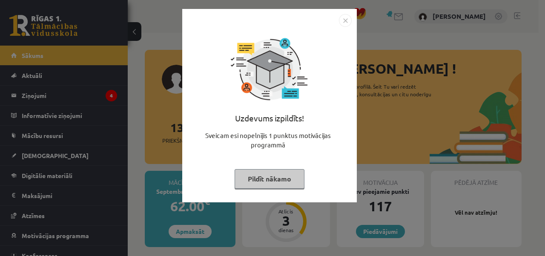
click at [271, 176] on button "Pildīt nākamo" at bounding box center [269, 179] width 70 height 20
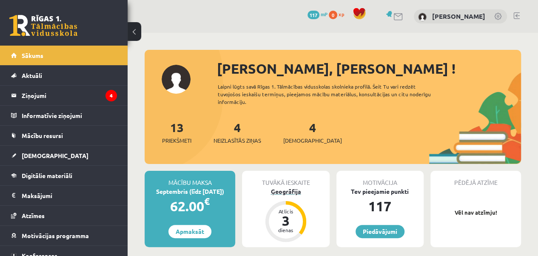
click at [296, 192] on div "Ģeogrāfija" at bounding box center [285, 191] width 87 height 9
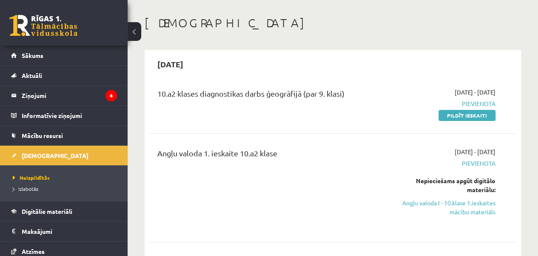
scroll to position [51, 0]
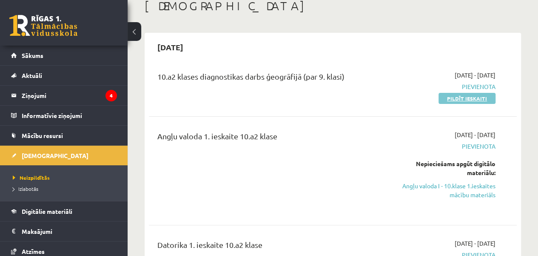
click at [479, 99] on link "Pildīt ieskaiti" at bounding box center [467, 98] width 57 height 11
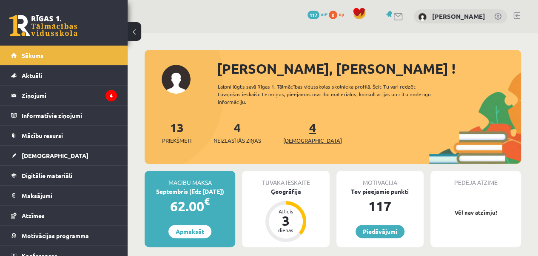
click at [297, 133] on link "4 Ieskaites" at bounding box center [312, 132] width 59 height 25
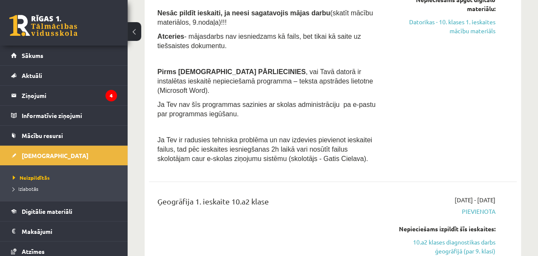
scroll to position [306, 0]
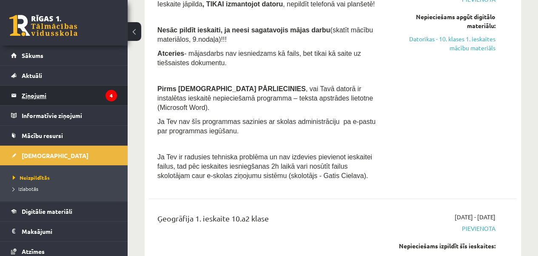
click at [56, 91] on legend "Ziņojumi 4" at bounding box center [69, 96] width 95 height 20
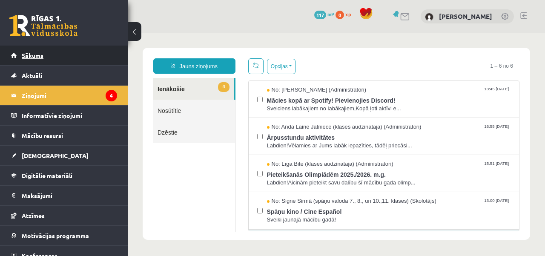
click at [82, 64] on link "Sākums" at bounding box center [64, 56] width 106 height 20
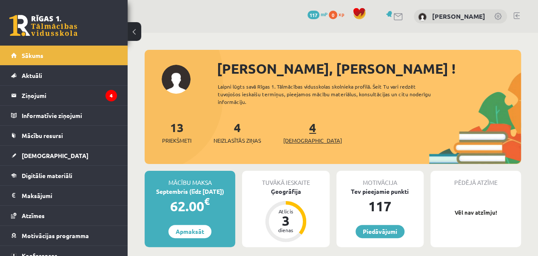
click at [308, 143] on span "[DEMOGRAPHIC_DATA]" at bounding box center [312, 140] width 59 height 9
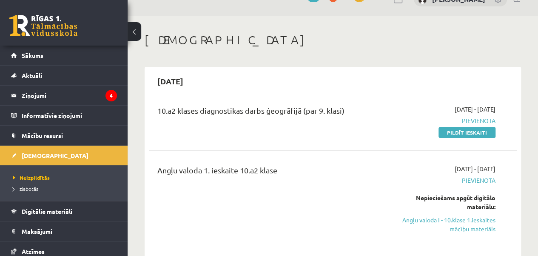
scroll to position [34, 0]
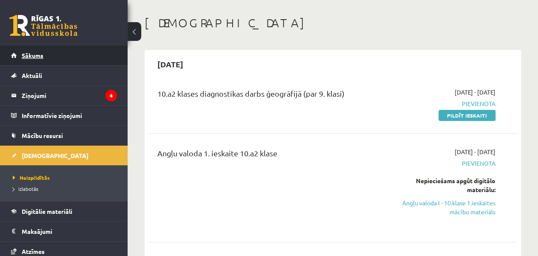
click at [83, 57] on link "Sākums" at bounding box center [64, 56] width 106 height 20
